Goal: Task Accomplishment & Management: Use online tool/utility

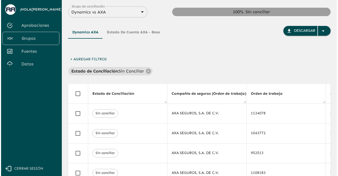
scroll to position [0, 688]
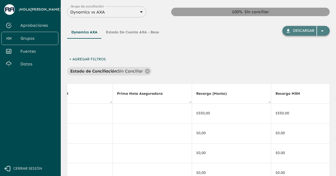
click at [326, 34] on div "button" at bounding box center [323, 31] width 13 height 10
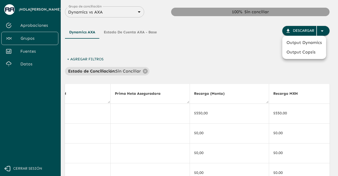
click at [297, 41] on li "Output Dynamics" at bounding box center [305, 43] width 44 height 10
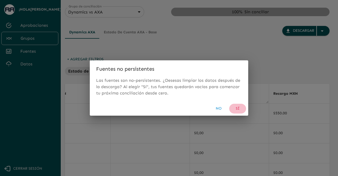
click at [239, 107] on button "Sí" at bounding box center [238, 109] width 17 height 10
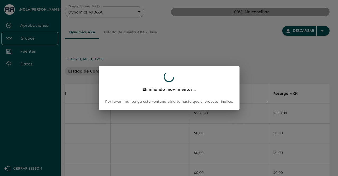
click at [165, 57] on div "Eliminando movimientos... Por favor, mantenga esta ventana abierta hasta que el…" at bounding box center [169, 88] width 338 height 176
click at [146, 99] on p "Por favor, mantenga esta ventana abierta hasta que el proceso finalice." at bounding box center [169, 101] width 128 height 5
click at [148, 77] on div "Eliminando movimientos... Por favor, mantenga esta ventana abierta hasta que el…" at bounding box center [169, 87] width 141 height 43
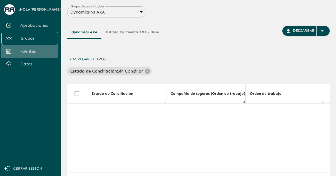
click at [31, 47] on link "Fuentes" at bounding box center [29, 51] width 57 height 13
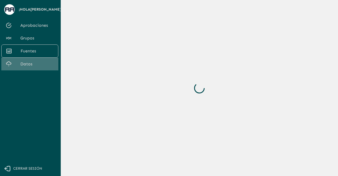
click at [25, 66] on span "Datos" at bounding box center [37, 64] width 34 height 6
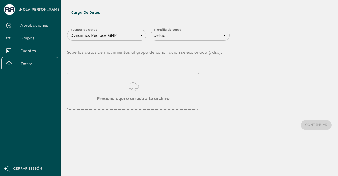
click at [92, 39] on div "Dynamics Recibos GNP 683f283f336112e7999fc7c3 Fuentes de datos" at bounding box center [106, 35] width 79 height 11
click at [125, 38] on body "Se están procesando los movimientos. Algunas acciones permanecerán deshabilitad…" at bounding box center [169, 88] width 338 height 176
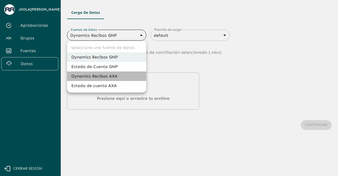
click at [107, 77] on li "Dynamics Recibos AXA" at bounding box center [106, 76] width 79 height 10
type input "689ccc8777b9e7089e38df0f"
type input "689d06949468a1cce7a5d52c"
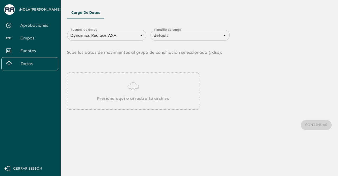
click at [120, 93] on div "Presiona aquí o arrastra tu archivo" at bounding box center [133, 90] width 132 height 37
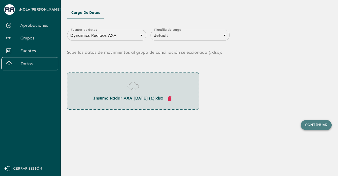
click at [310, 129] on button "Continuar" at bounding box center [316, 125] width 31 height 10
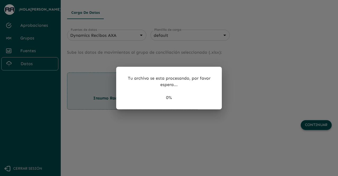
click at [310, 129] on div at bounding box center [169, 88] width 338 height 176
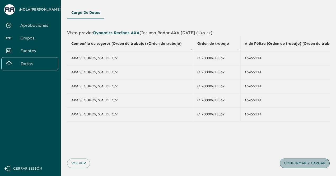
click at [288, 168] on button "Confirmar y cargar" at bounding box center [305, 163] width 50 height 10
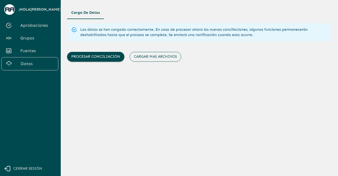
click at [146, 55] on button "Cargar mas archivos" at bounding box center [156, 57] width 52 height 10
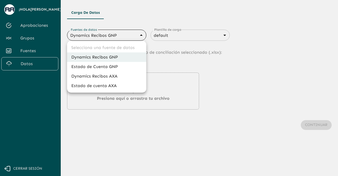
click at [97, 36] on body "Se están procesando los movimientos. Algunas acciones permanecerán deshabilitad…" at bounding box center [169, 88] width 338 height 176
click at [95, 86] on li "Estado de cuenta AXA" at bounding box center [106, 86] width 79 height 10
type input "688d3623321e4b428189379d"
type input "688d3627321e4b42818937a0"
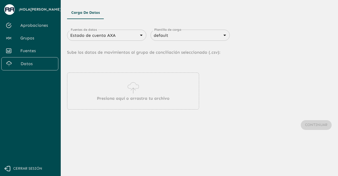
click at [113, 94] on div "Presiona aquí o arrastra tu archivo" at bounding box center [133, 90] width 132 height 37
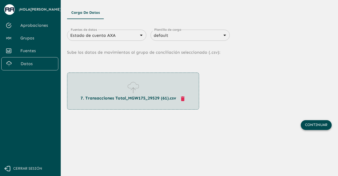
click at [315, 123] on button "Continuar" at bounding box center [316, 125] width 31 height 10
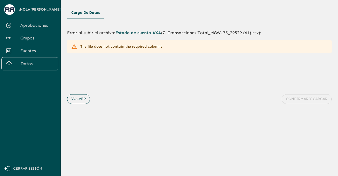
click at [79, 99] on button "Volver" at bounding box center [78, 99] width 23 height 10
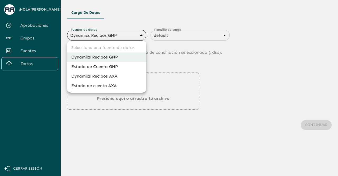
click at [100, 34] on body "Se están procesando los movimientos. Algunas acciones permanecerán deshabilitad…" at bounding box center [169, 88] width 338 height 176
click at [105, 90] on li "Estado de cuenta AXA" at bounding box center [106, 86] width 79 height 10
type input "688d3623321e4b428189379d"
type input "688d3627321e4b42818937a0"
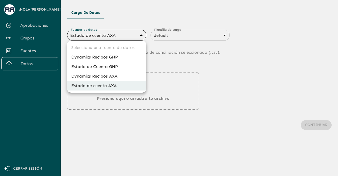
click at [106, 33] on body "Se están procesando los movimientos. Algunas acciones permanecerán deshabilitad…" at bounding box center [169, 88] width 338 height 176
click at [97, 87] on li "Estado de cuenta AXA" at bounding box center [106, 86] width 79 height 10
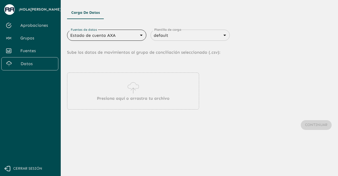
click at [112, 93] on div "Presiona aquí o arrastra tu archivo" at bounding box center [133, 90] width 132 height 37
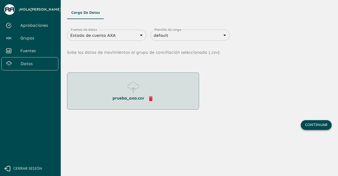
click at [323, 123] on button "Continuar" at bounding box center [316, 125] width 31 height 10
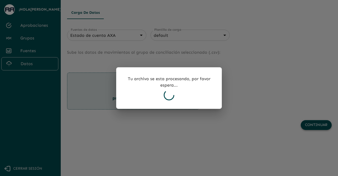
click at [323, 123] on div at bounding box center [169, 88] width 338 height 176
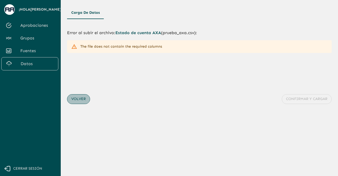
click at [71, 95] on button "Volver" at bounding box center [78, 99] width 23 height 10
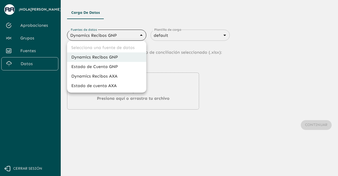
click at [107, 32] on body "Se están procesando los movimientos. Algunas acciones permanecerán deshabilitad…" at bounding box center [169, 88] width 338 height 176
click at [110, 86] on li "Estado de cuenta AXA" at bounding box center [106, 86] width 79 height 10
type input "688d3623321e4b428189379d"
type input "688d3627321e4b42818937a0"
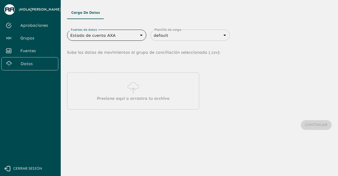
click at [127, 94] on icon at bounding box center [133, 87] width 15 height 15
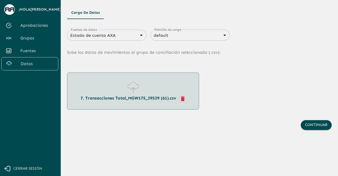
click at [322, 119] on div "Continuar" at bounding box center [199, 124] width 265 height 31
click at [318, 123] on button "Continuar" at bounding box center [316, 125] width 31 height 10
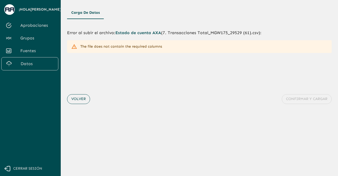
click at [80, 99] on button "Volver" at bounding box center [78, 99] width 23 height 10
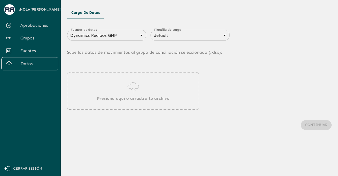
click at [136, 82] on icon at bounding box center [133, 87] width 15 height 15
click at [131, 34] on body "Se están procesando los movimientos. Algunas acciones permanecerán deshabilitad…" at bounding box center [169, 88] width 338 height 176
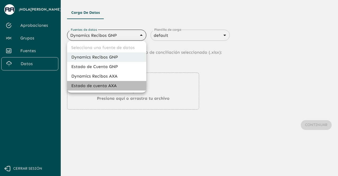
click at [113, 86] on li "Estado de cuenta AXA" at bounding box center [106, 86] width 79 height 10
type input "688d3623321e4b428189379d"
type input "688d3627321e4b42818937a0"
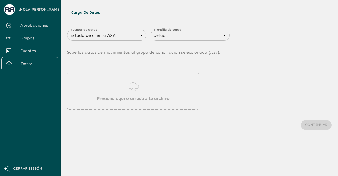
click at [137, 80] on icon at bounding box center [133, 87] width 15 height 15
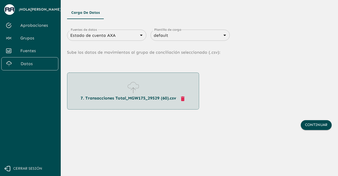
click at [313, 120] on div "Continuar" at bounding box center [199, 124] width 265 height 31
click at [312, 123] on button "Continuar" at bounding box center [316, 125] width 31 height 10
